Goal: Check status

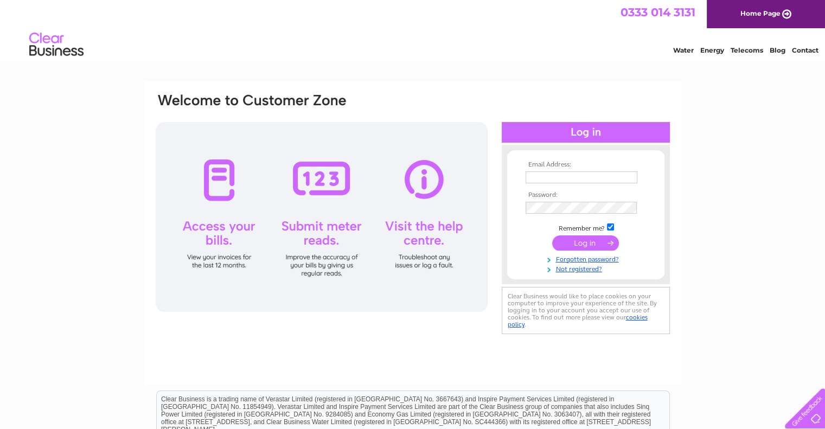
type input "[EMAIL_ADDRESS][DOMAIN_NAME]"
drag, startPoint x: 587, startPoint y: 242, endPoint x: 622, endPoint y: 232, distance: 36.2
click at [586, 242] on input "submit" at bounding box center [585, 242] width 67 height 15
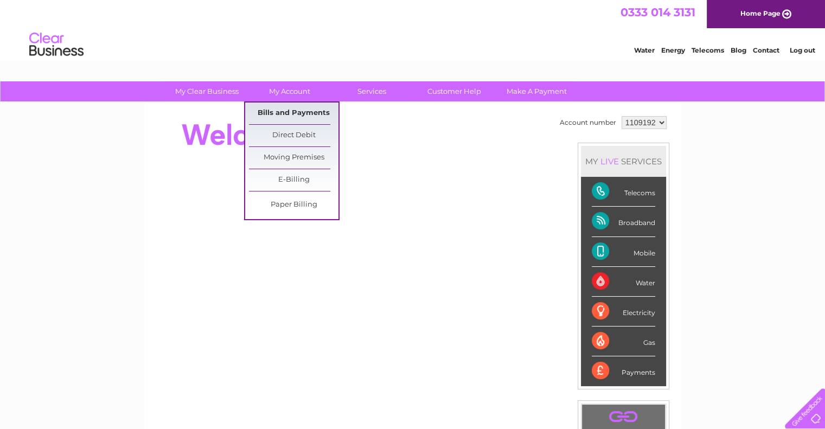
click at [293, 116] on link "Bills and Payments" at bounding box center [293, 113] width 89 height 22
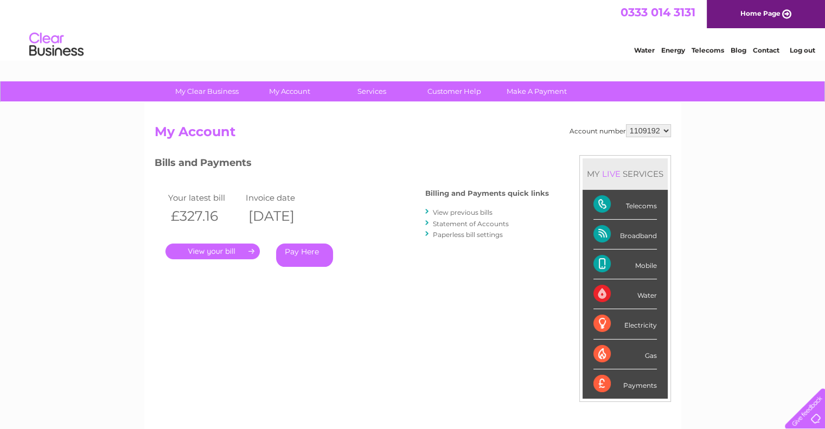
click at [204, 247] on link "." at bounding box center [212, 252] width 94 height 16
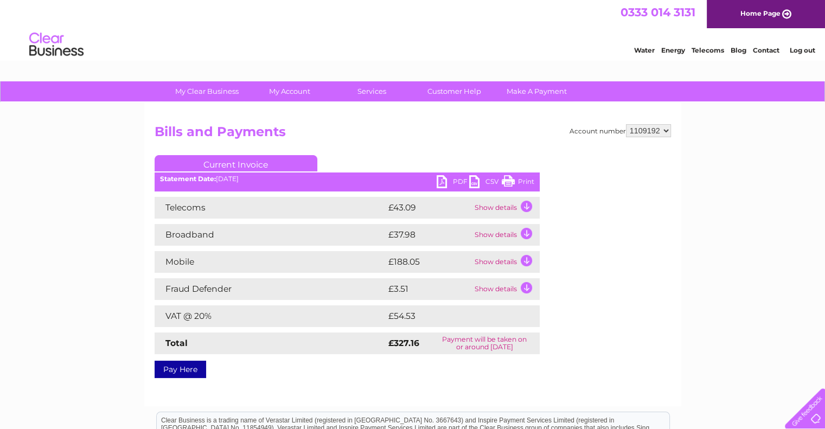
click at [766, 225] on div "My Clear Business Login Details My Details My Preferences Link Account My Accou…" at bounding box center [412, 336] width 825 height 510
